Goal: Task Accomplishment & Management: Use online tool/utility

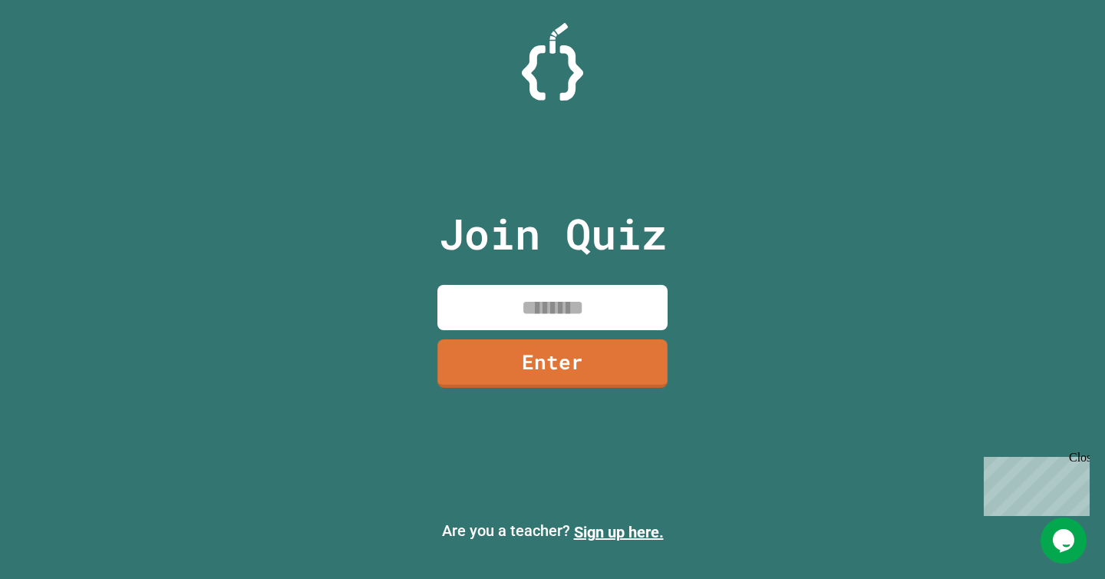
click at [569, 302] on input at bounding box center [553, 307] width 230 height 45
click at [631, 535] on link "Sign up here." at bounding box center [619, 532] width 90 height 18
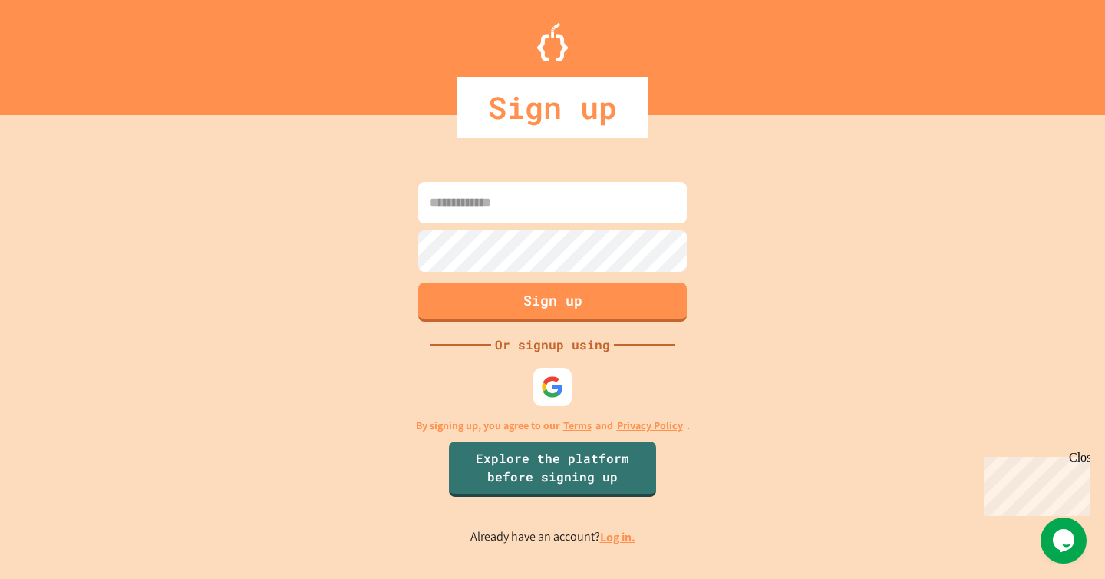
click at [496, 212] on input at bounding box center [552, 202] width 269 height 41
type input "**"
click at [554, 388] on img at bounding box center [552, 387] width 25 height 25
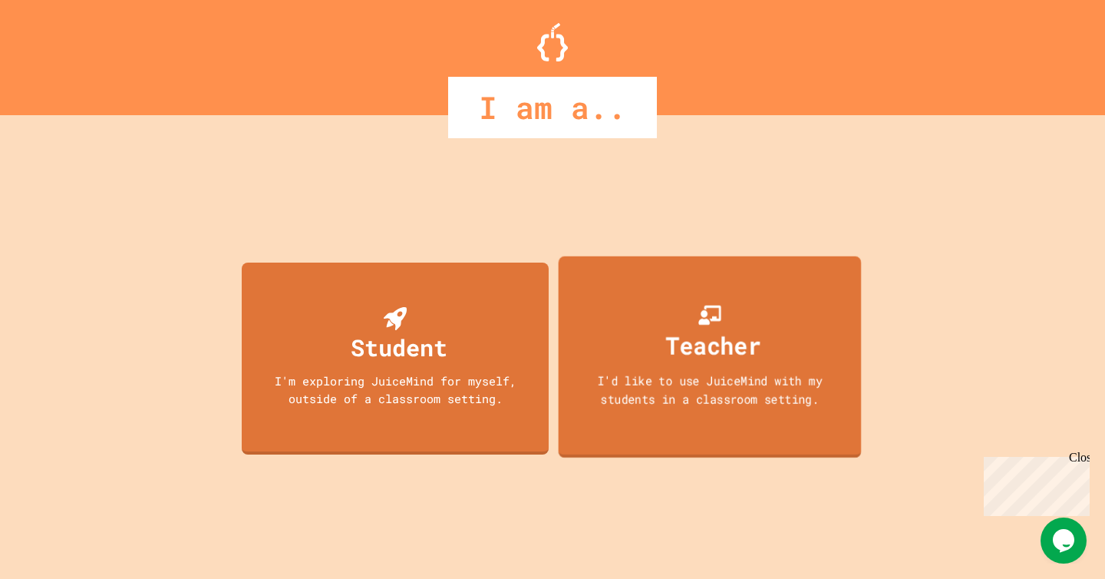
click at [662, 376] on div "I'd like to use JuiceMind with my students in a classroom setting." at bounding box center [709, 390] width 272 height 36
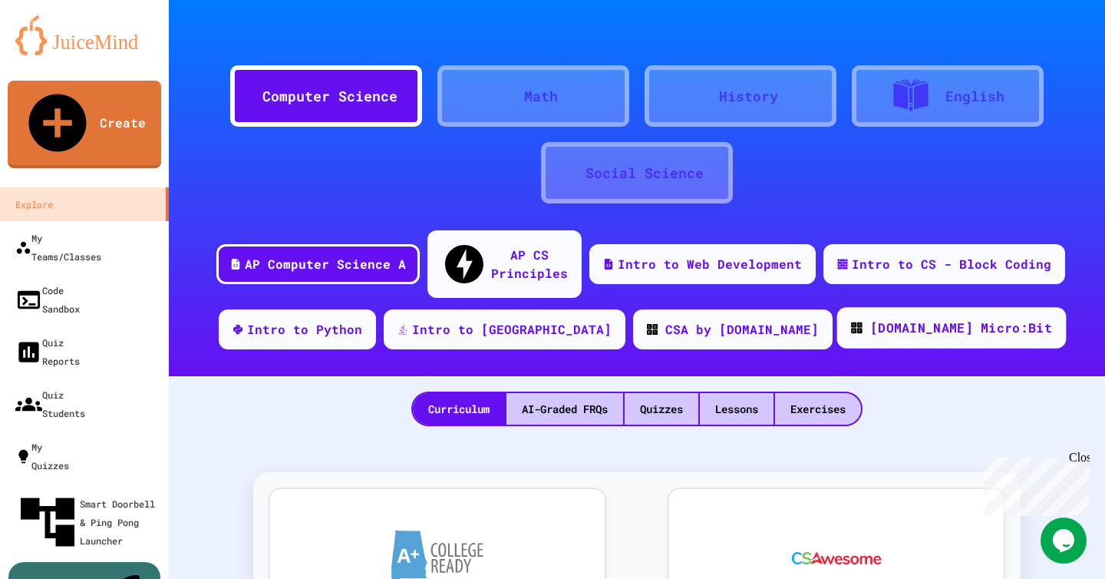
click at [895, 319] on div "[DOMAIN_NAME] Micro:Bit" at bounding box center [961, 328] width 182 height 19
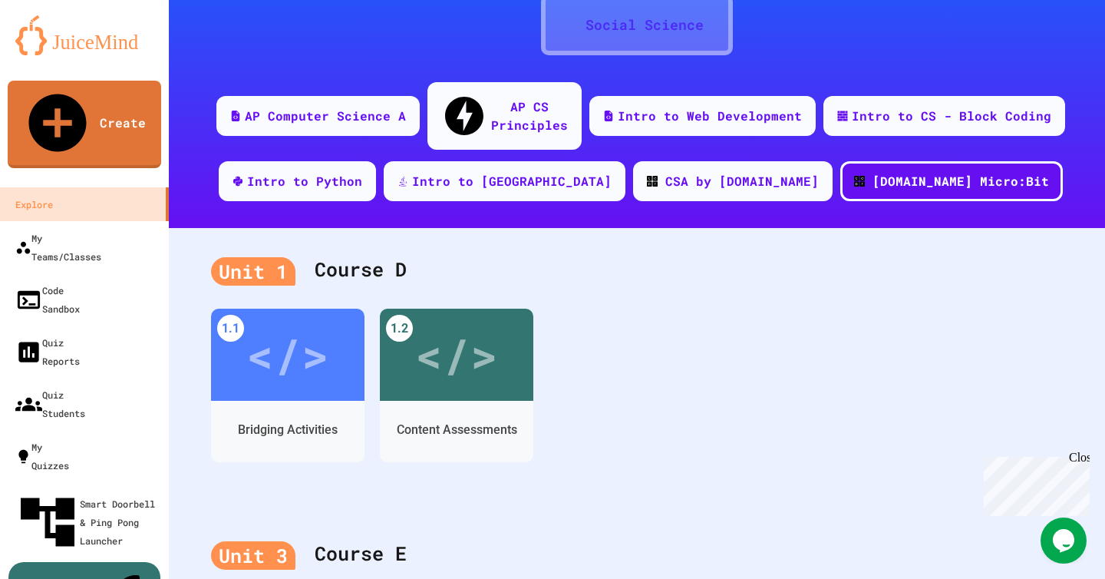
scroll to position [240, 0]
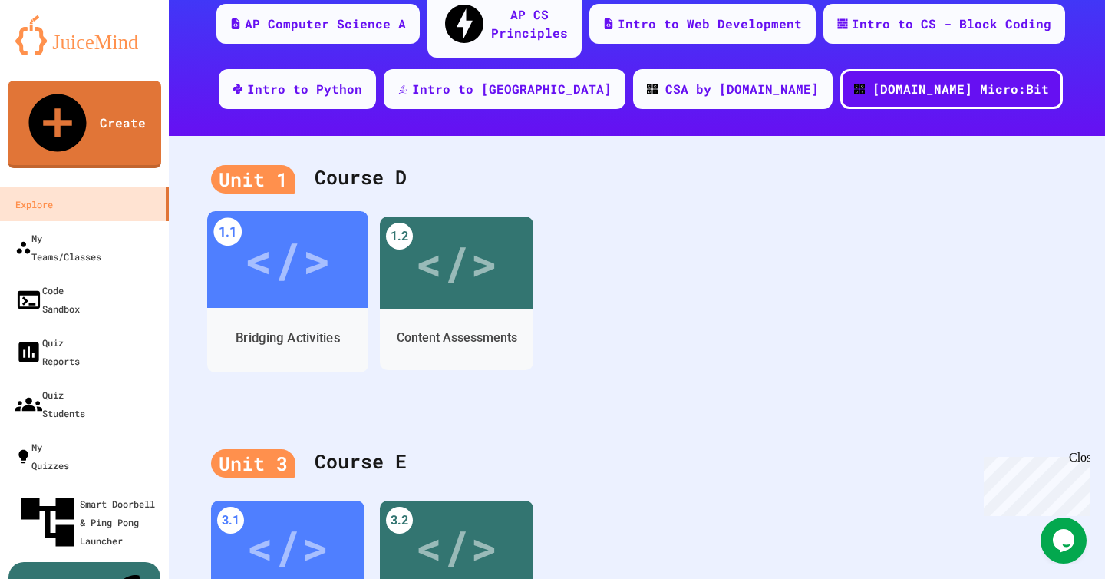
click at [292, 262] on div "</>" at bounding box center [287, 259] width 87 height 73
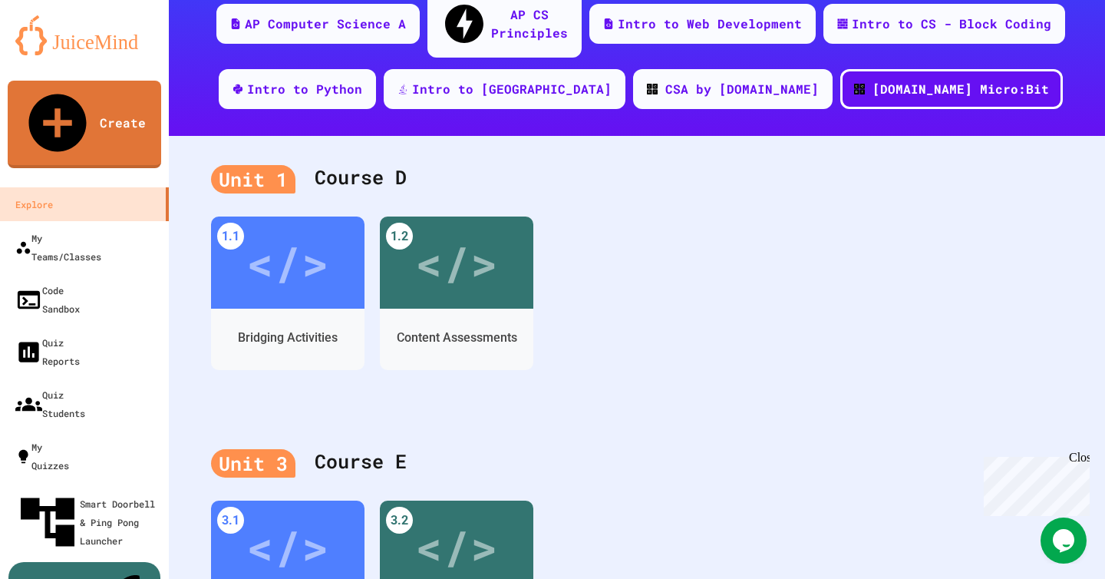
scroll to position [41, 0]
drag, startPoint x: 382, startPoint y: 220, endPoint x: 560, endPoint y: 379, distance: 238.6
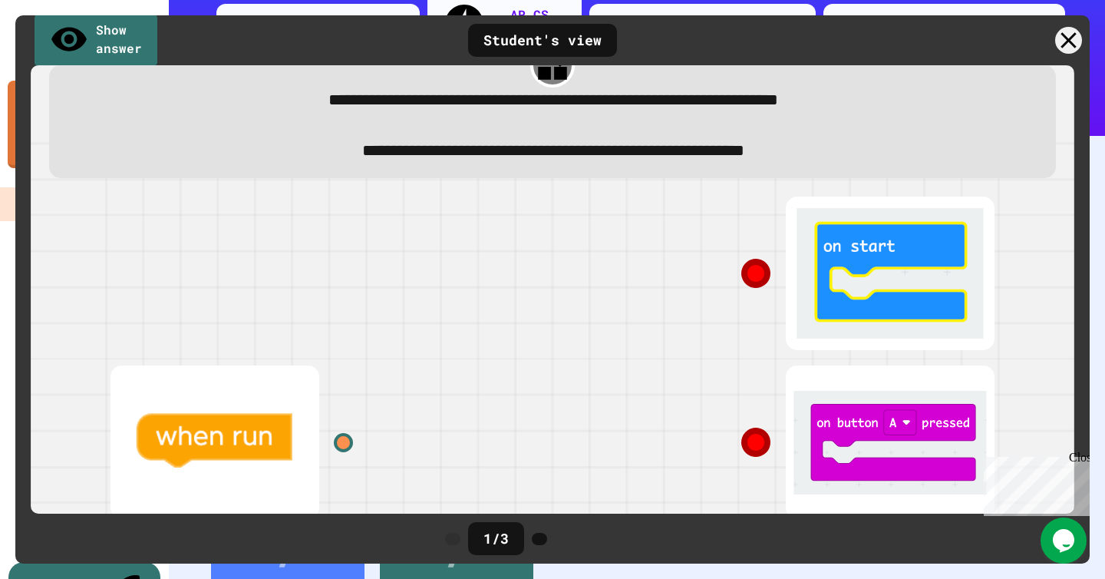
scroll to position [0, 0]
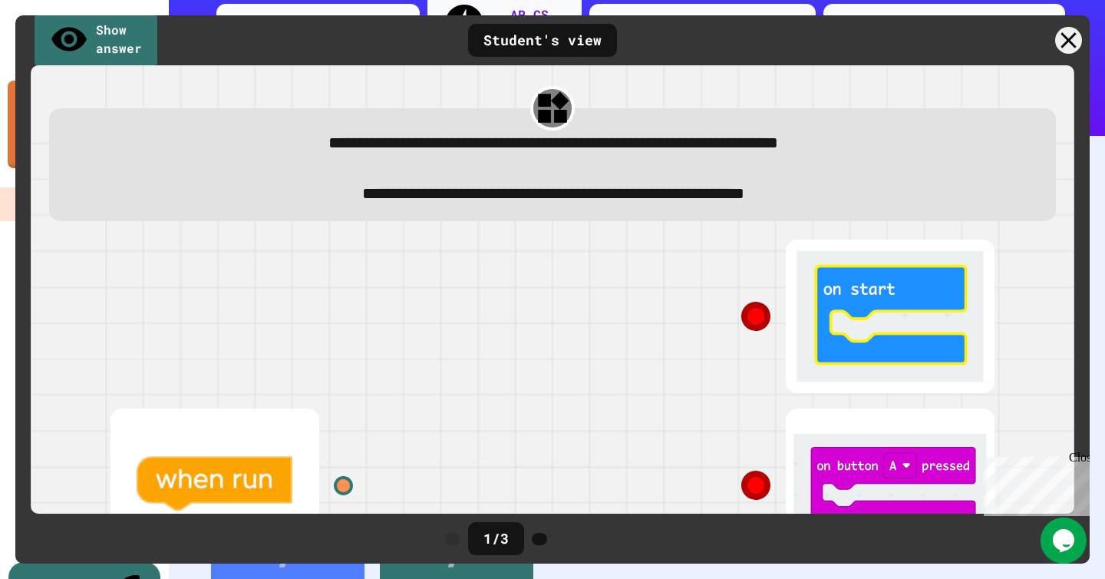
drag, startPoint x: 849, startPoint y: 302, endPoint x: 504, endPoint y: 426, distance: 366.1
click at [504, 426] on div at bounding box center [552, 485] width 921 height 507
click at [814, 319] on div at bounding box center [783, 316] width 461 height 169
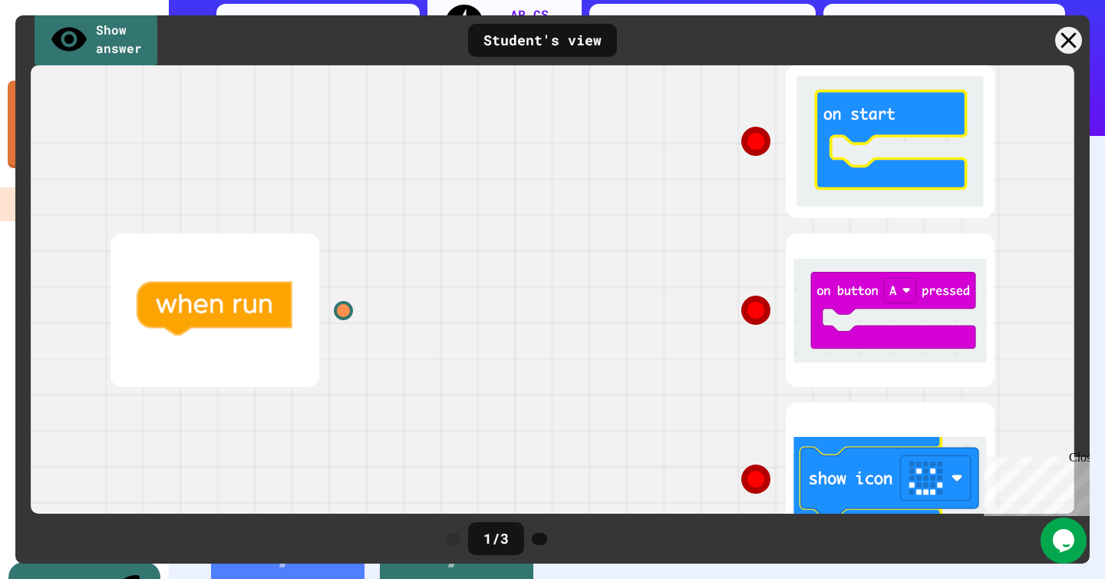
scroll to position [243, 0]
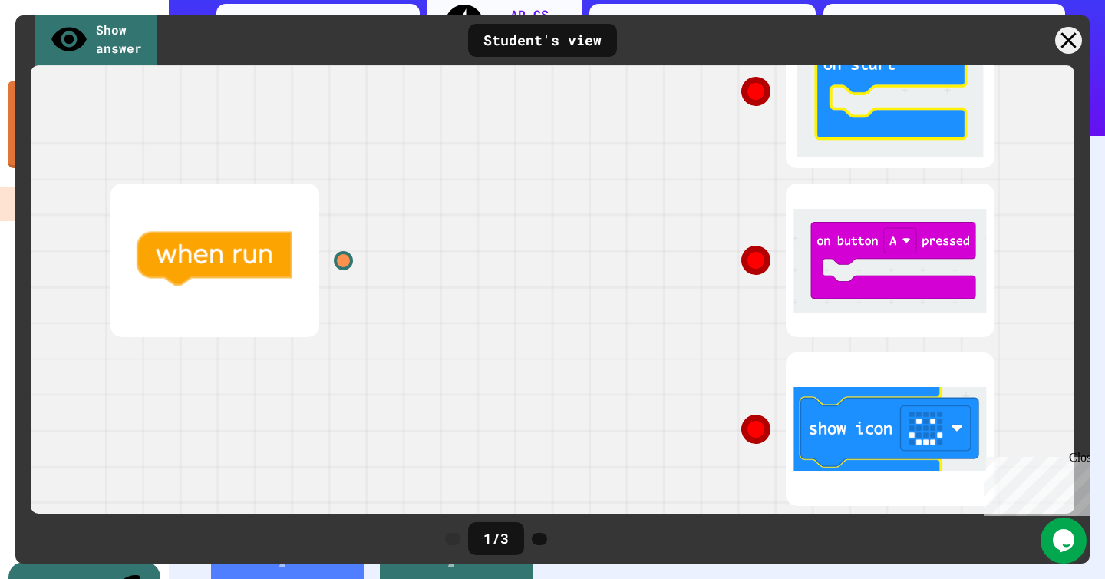
click at [863, 226] on div at bounding box center [783, 260] width 461 height 169
click at [828, 414] on div at bounding box center [783, 429] width 461 height 169
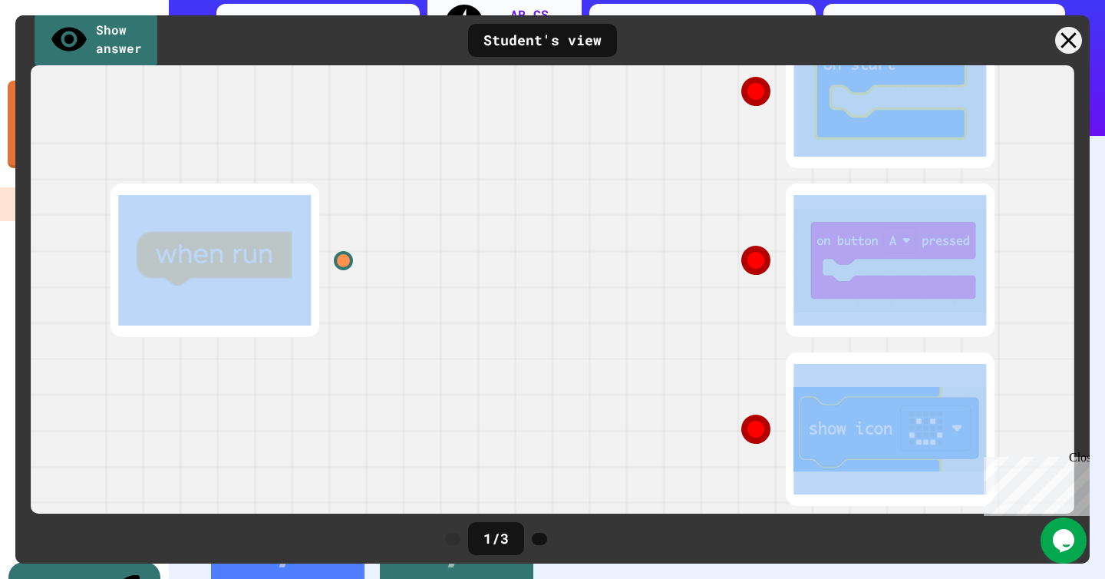
drag, startPoint x: 218, startPoint y: 250, endPoint x: 753, endPoint y: 408, distance: 557.7
click at [753, 408] on div at bounding box center [552, 260] width 921 height 507
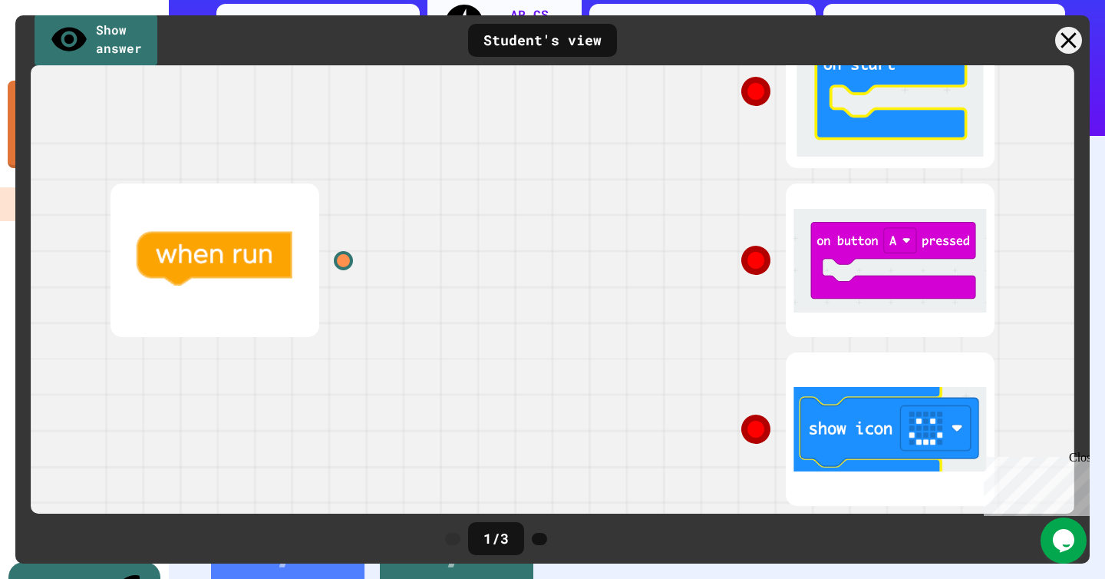
click at [756, 414] on icon at bounding box center [755, 429] width 31 height 31
click at [753, 424] on icon at bounding box center [755, 429] width 31 height 31
click at [753, 424] on icon at bounding box center [756, 429] width 28 height 28
click at [1081, 457] on div "Close" at bounding box center [1078, 460] width 19 height 19
click at [865, 405] on div at bounding box center [783, 429] width 461 height 169
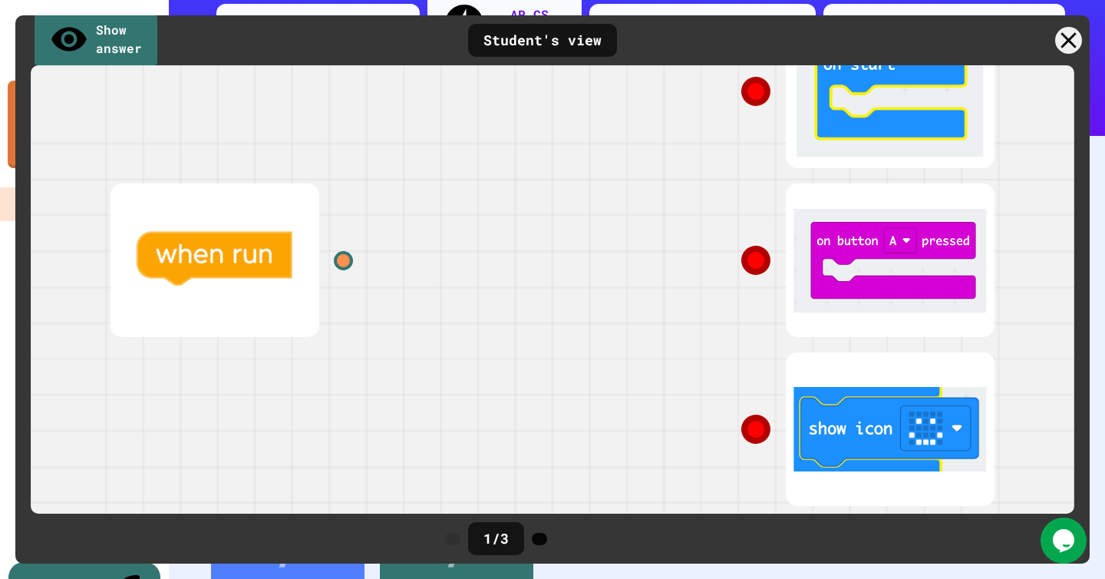
click at [540, 539] on icon at bounding box center [540, 539] width 0 height 0
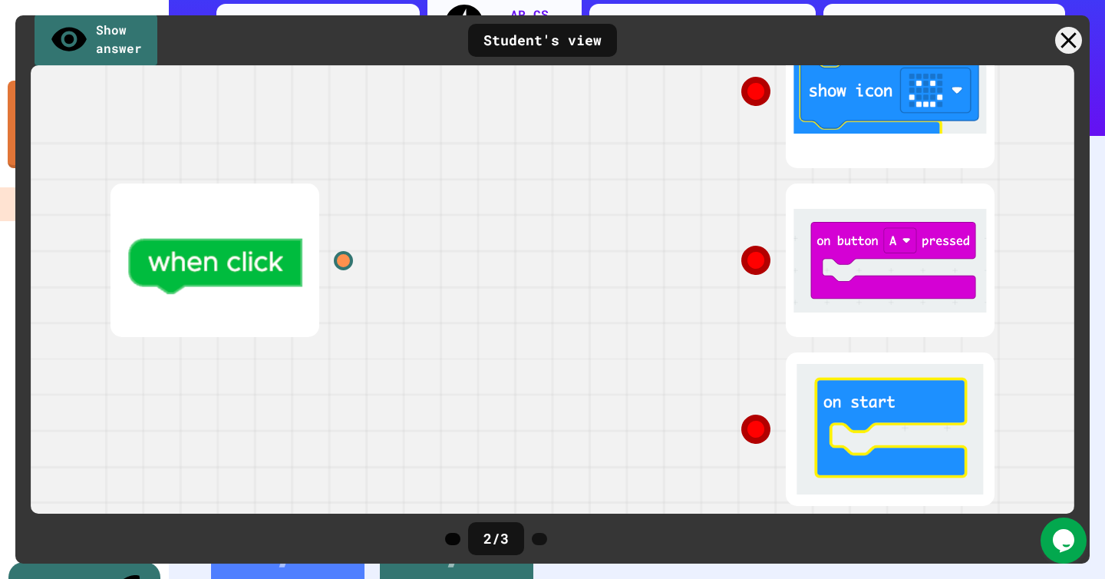
click at [453, 539] on icon at bounding box center [453, 539] width 0 height 0
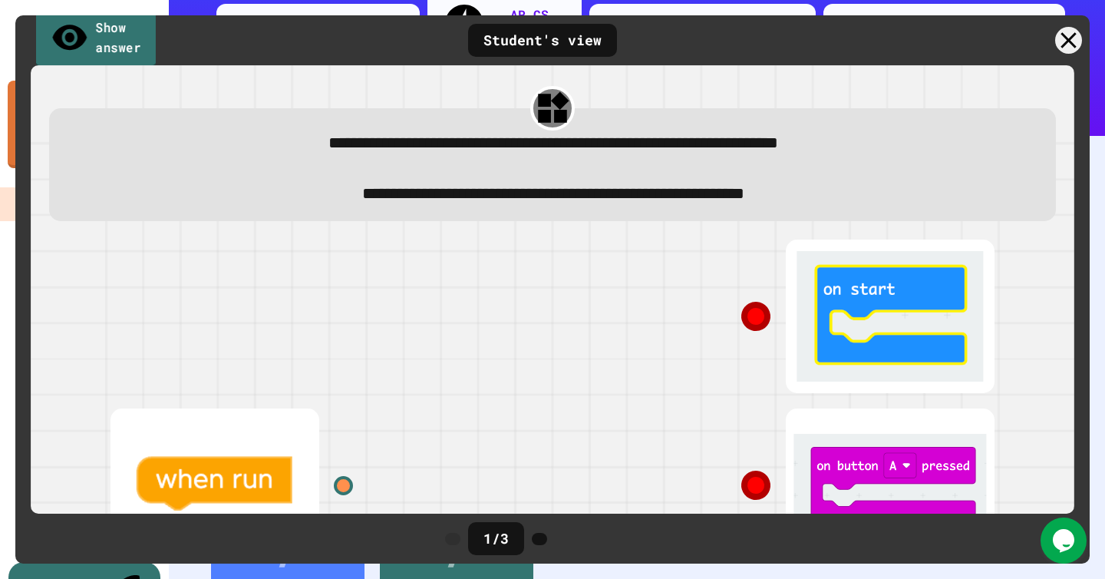
click at [121, 38] on link "Show answer" at bounding box center [96, 38] width 120 height 60
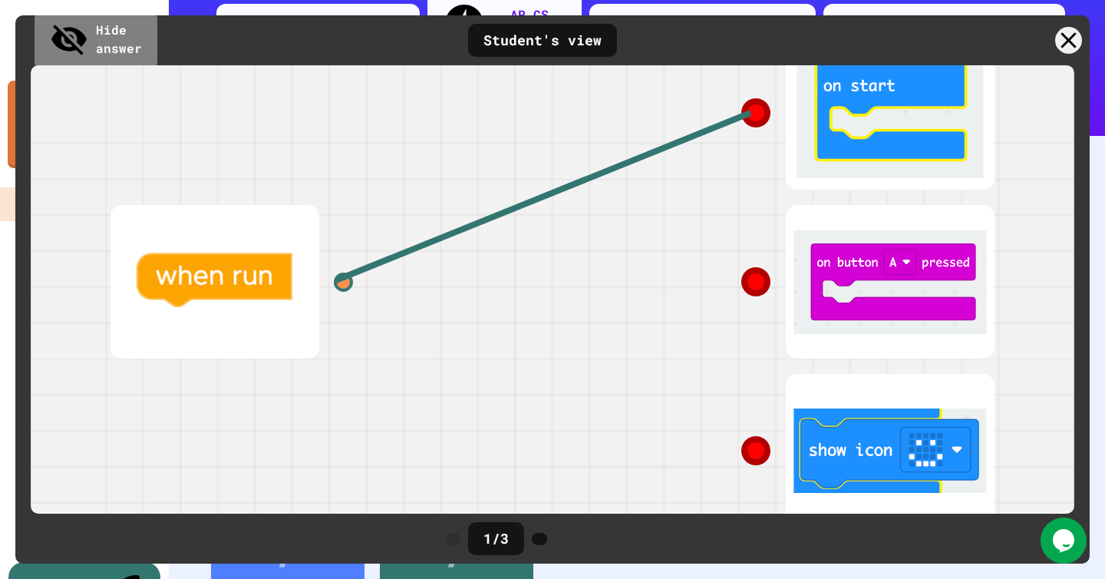
scroll to position [195, 0]
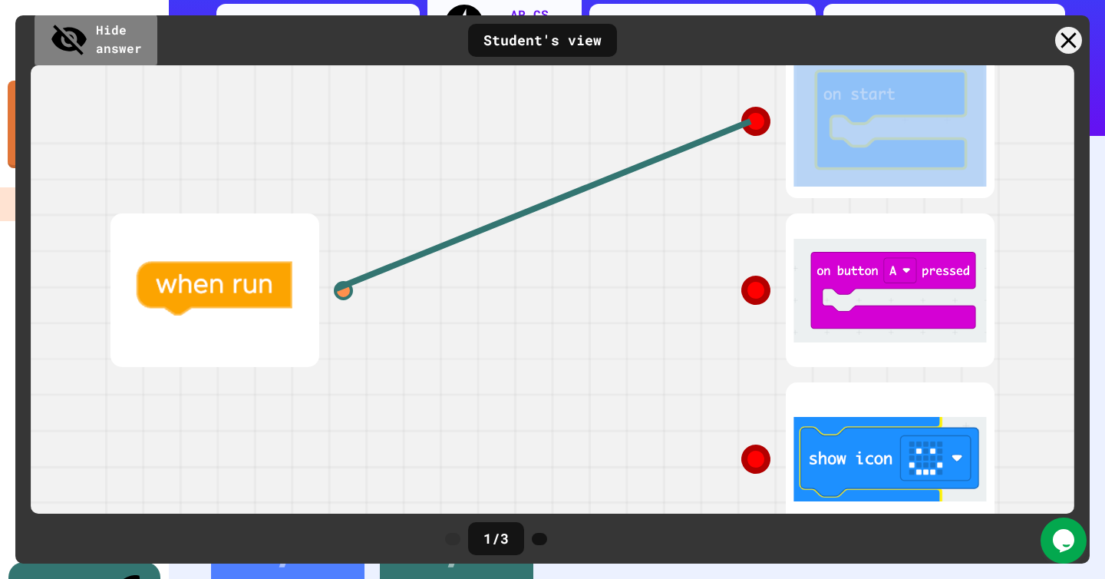
drag, startPoint x: 335, startPoint y: 292, endPoint x: 751, endPoint y: 122, distance: 450.3
click at [751, 122] on div at bounding box center [552, 290] width 921 height 507
click at [751, 122] on icon at bounding box center [756, 121] width 32 height 32
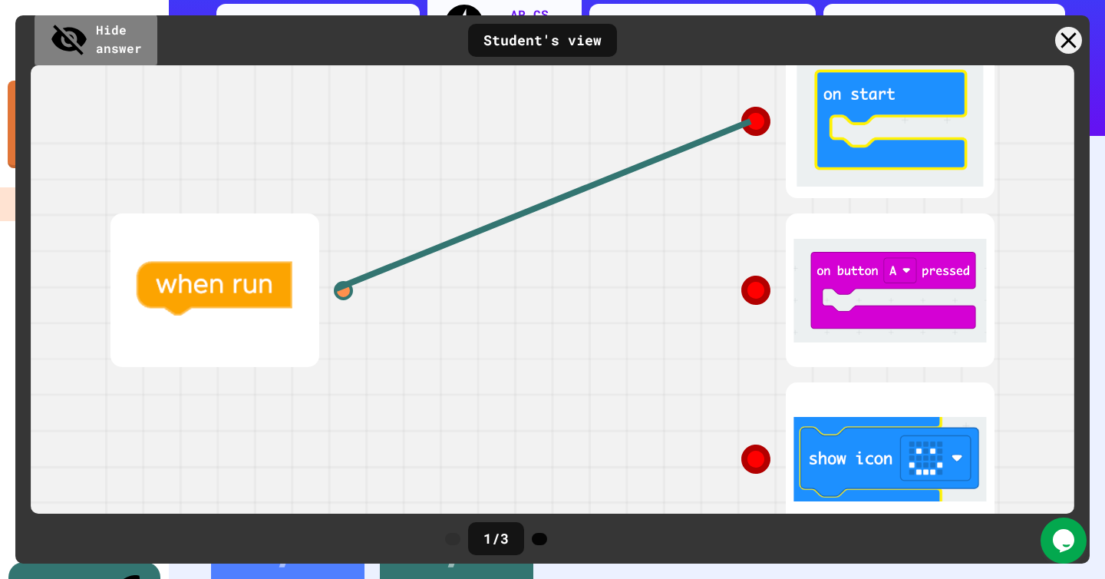
click at [540, 539] on icon at bounding box center [540, 539] width 0 height 0
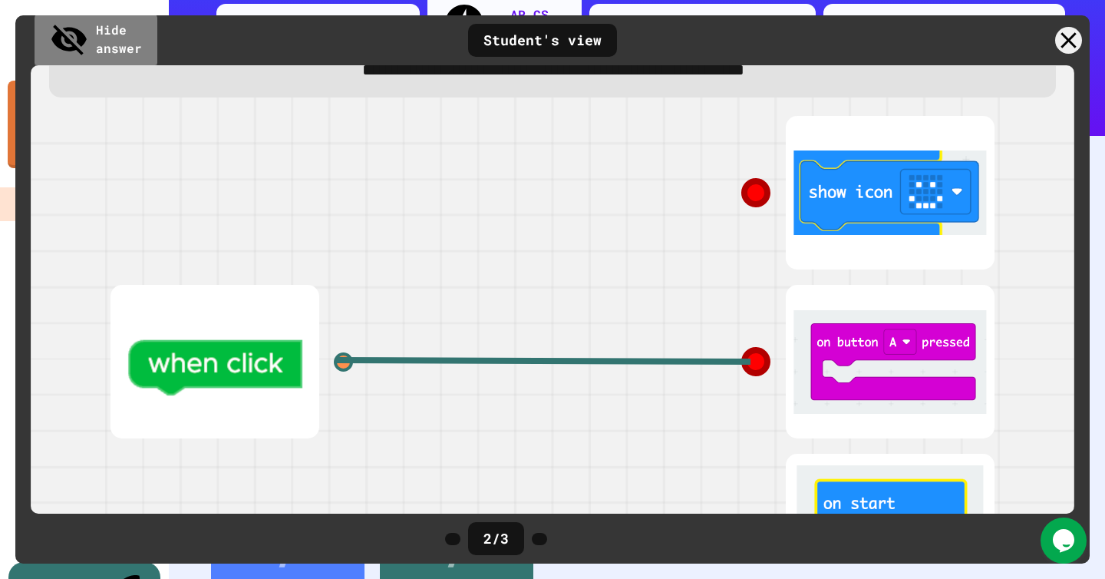
scroll to position [169, 0]
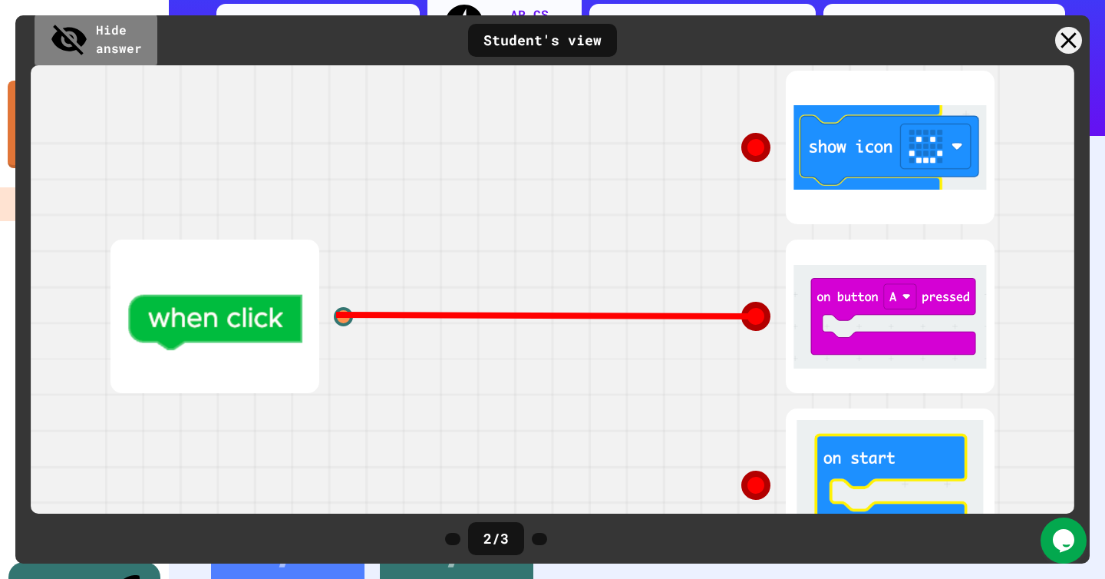
click at [732, 316] on line at bounding box center [543, 316] width 414 height 2
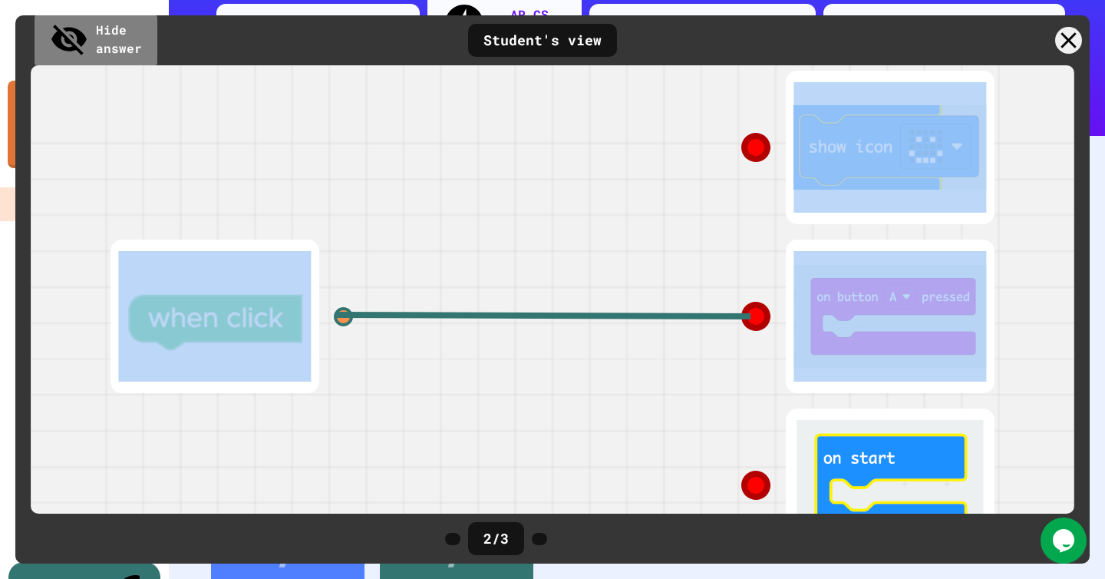
drag, startPoint x: 742, startPoint y: 319, endPoint x: 741, endPoint y: 274, distance: 45.3
click at [741, 274] on div at bounding box center [552, 316] width 1029 height 507
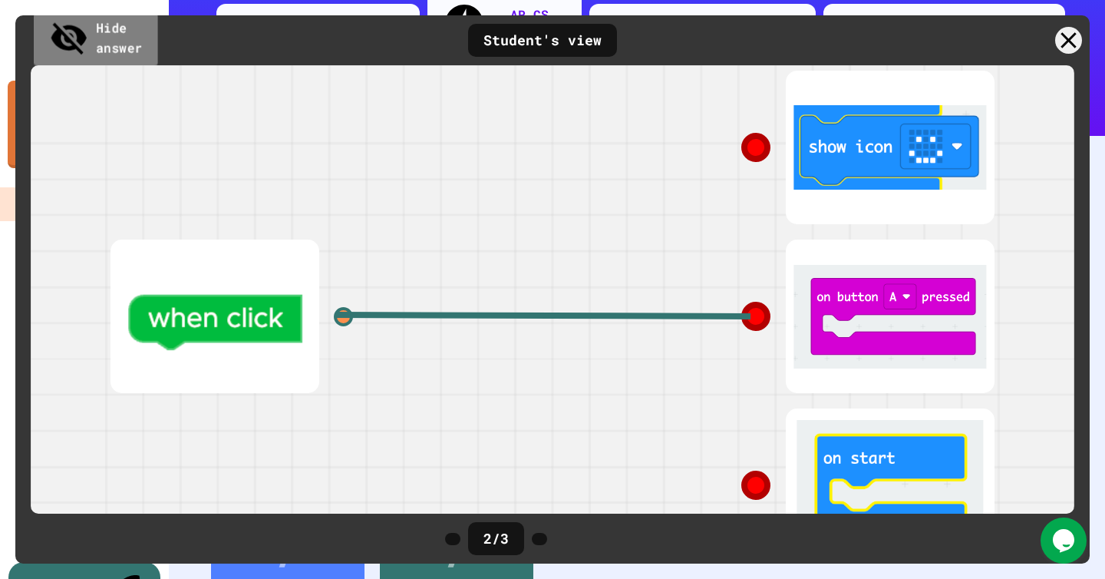
click at [117, 35] on link "Hide answer" at bounding box center [96, 39] width 124 height 60
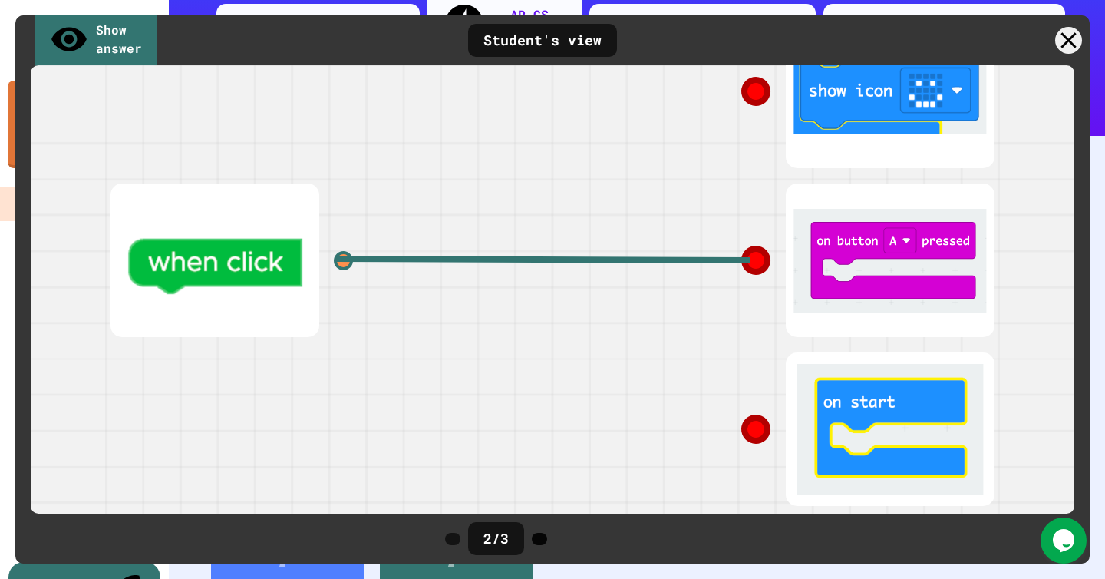
click at [540, 539] on icon at bounding box center [540, 539] width 0 height 0
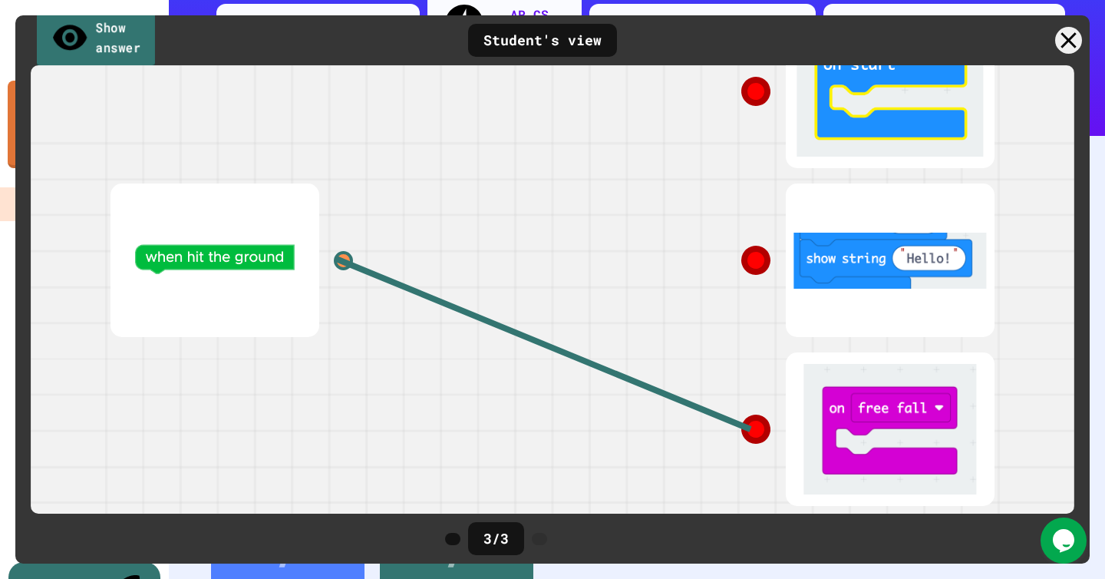
click at [119, 41] on link "Show answer" at bounding box center [96, 39] width 119 height 60
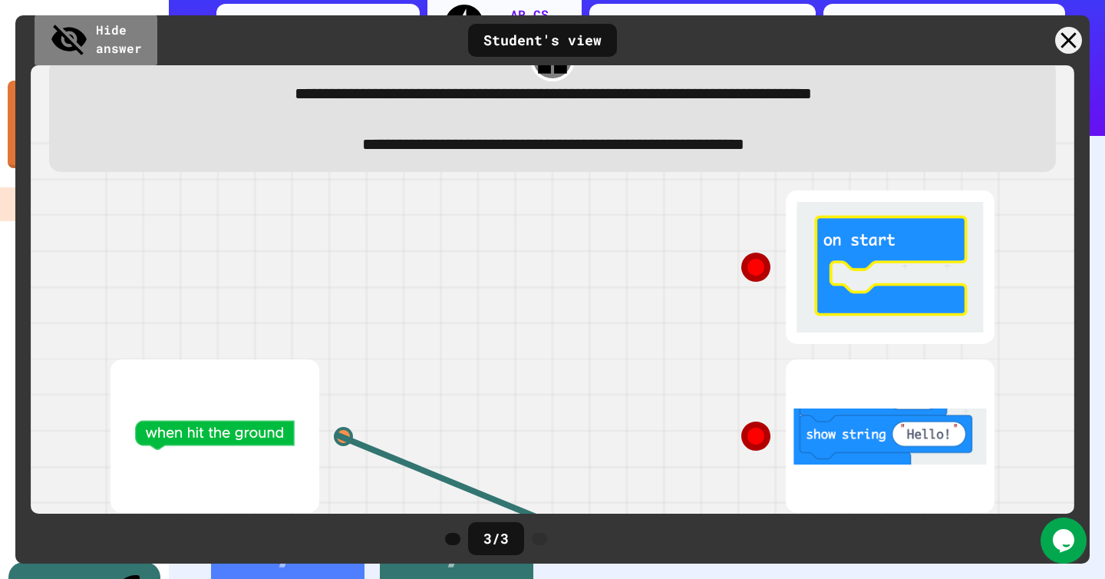
scroll to position [0, 0]
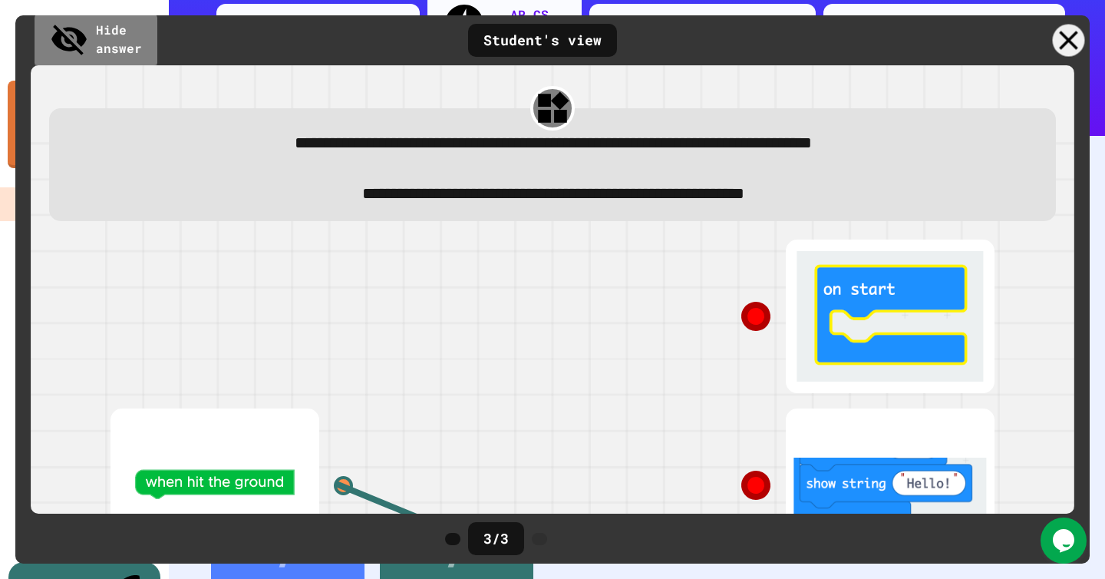
click at [1068, 44] on icon at bounding box center [1069, 41] width 32 height 32
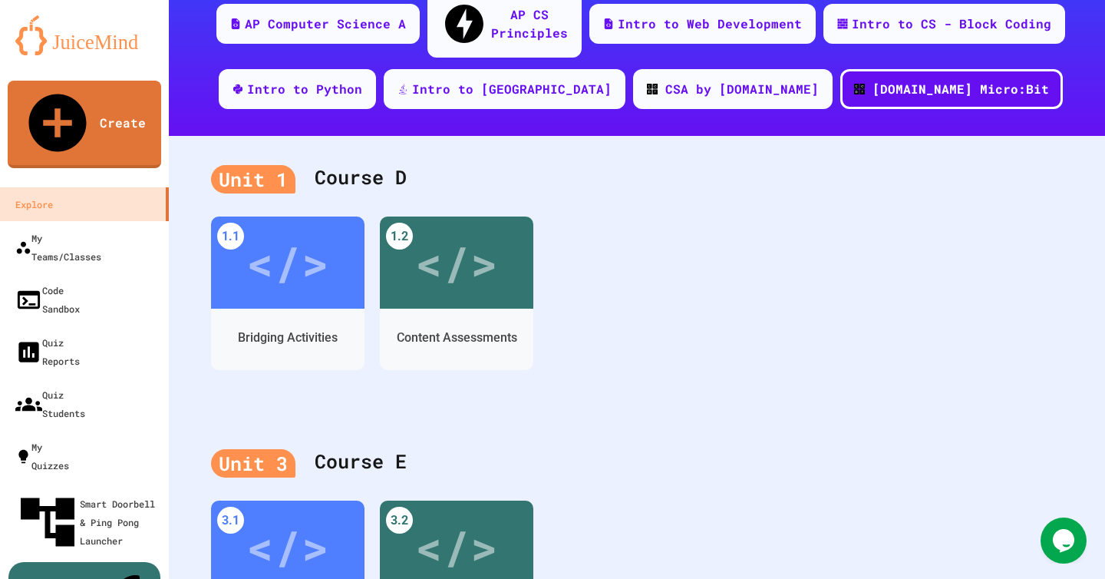
scroll to position [137, 0]
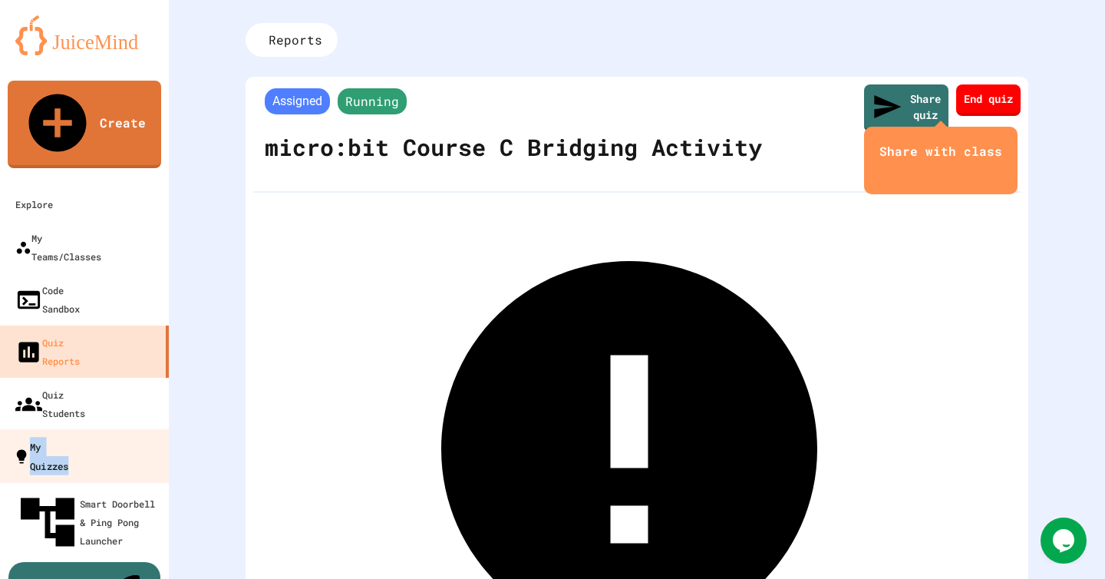
click at [68, 437] on div "My Quizzes" at bounding box center [40, 456] width 55 height 38
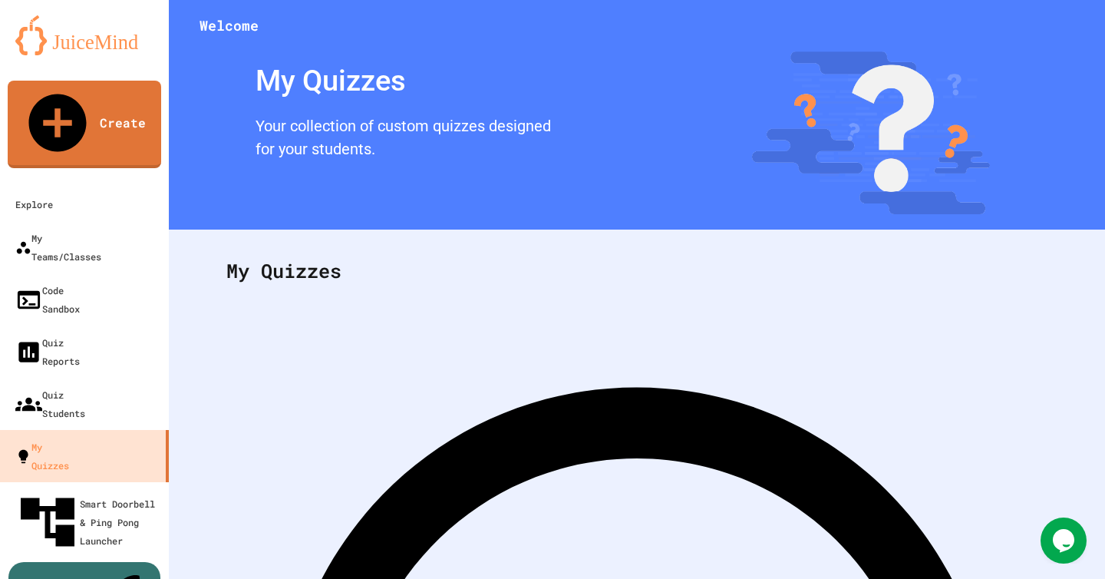
click at [309, 269] on div "My Quizzes" at bounding box center [637, 271] width 852 height 60
